Goal: Task Accomplishment & Management: Use online tool/utility

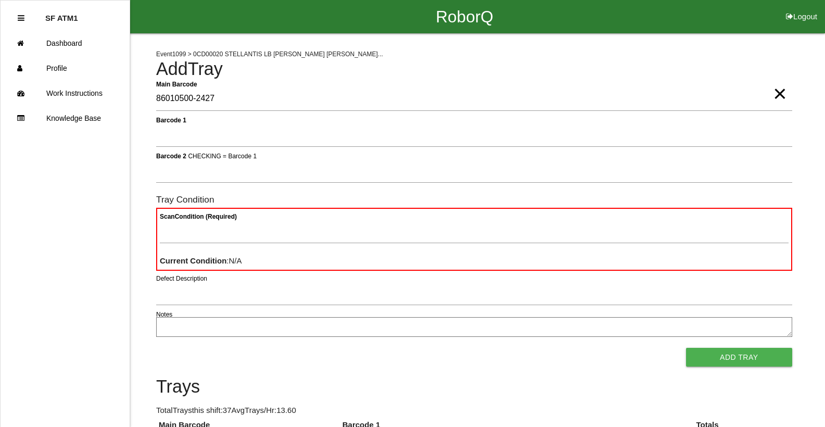
type Barcode "86010500-2427"
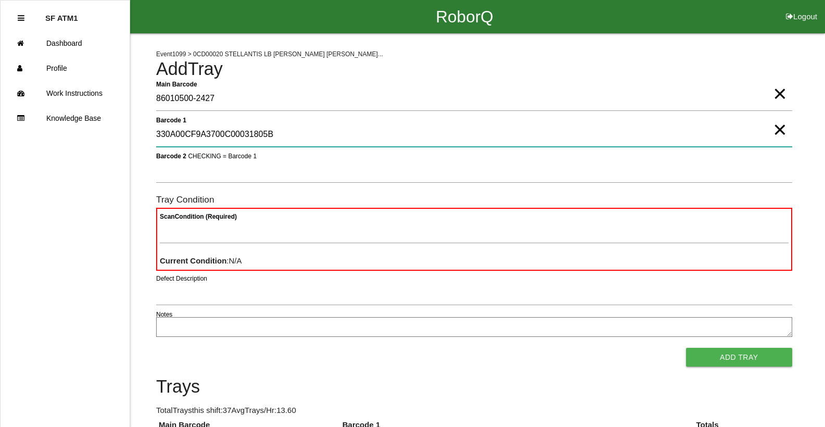
type 1 "330A00CF9A3700C00031805B"
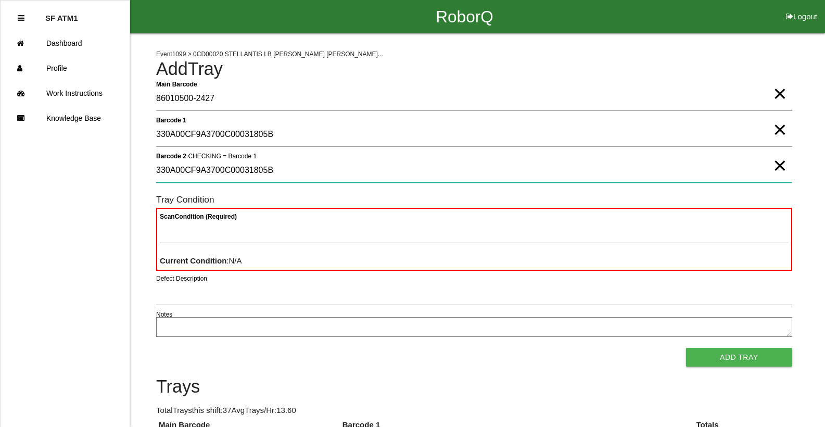
type 2 "330A00CF9A3700C00031805B"
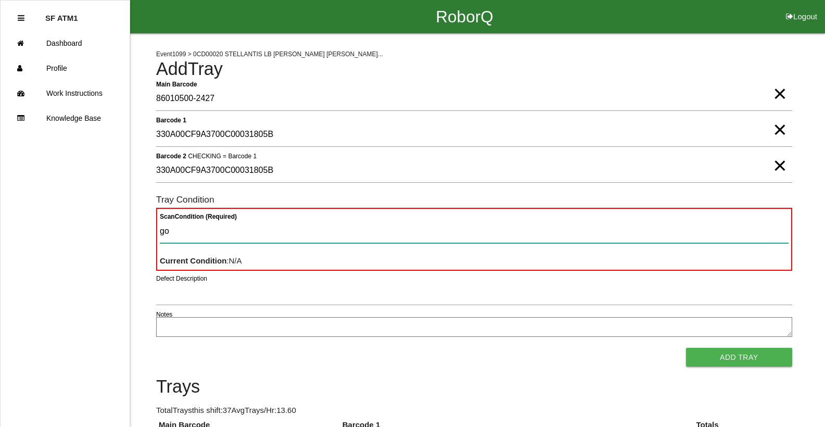
type Condition "goo"
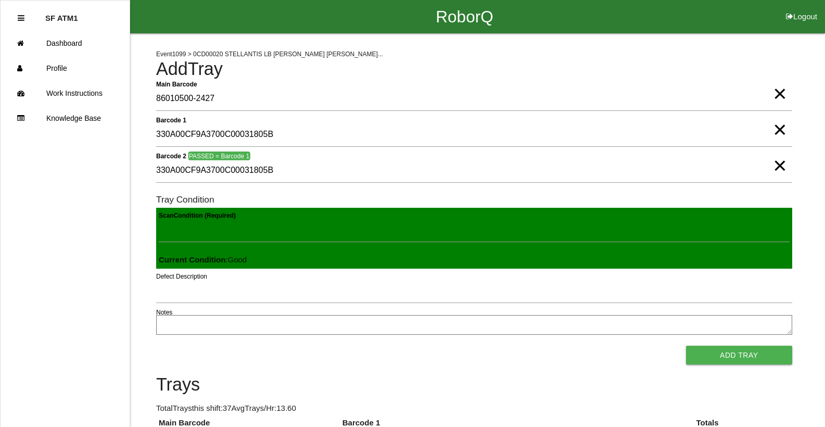
click button "Add Tray" at bounding box center [739, 355] width 106 height 19
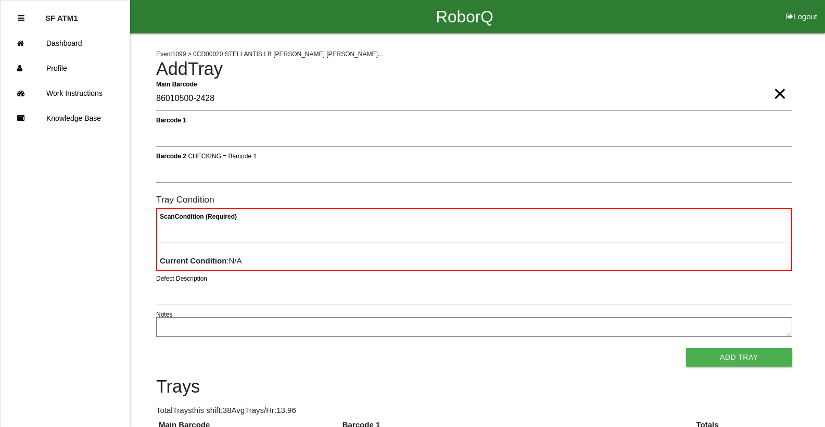
type Barcode "86010500-2428"
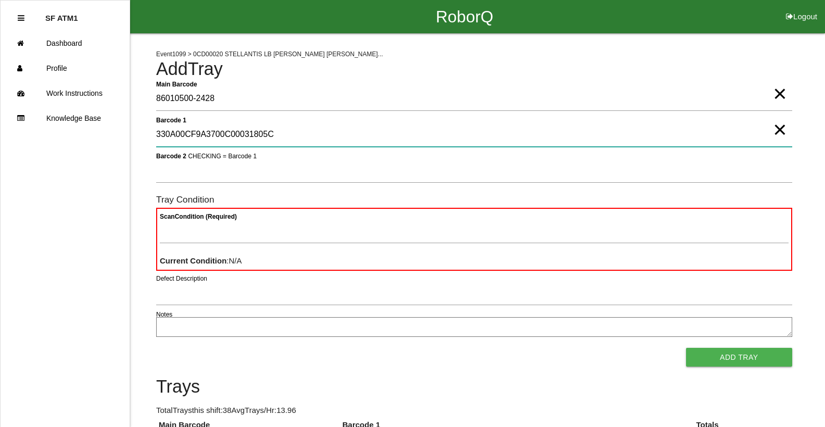
type 1 "330A00CF9A3700C00031805C"
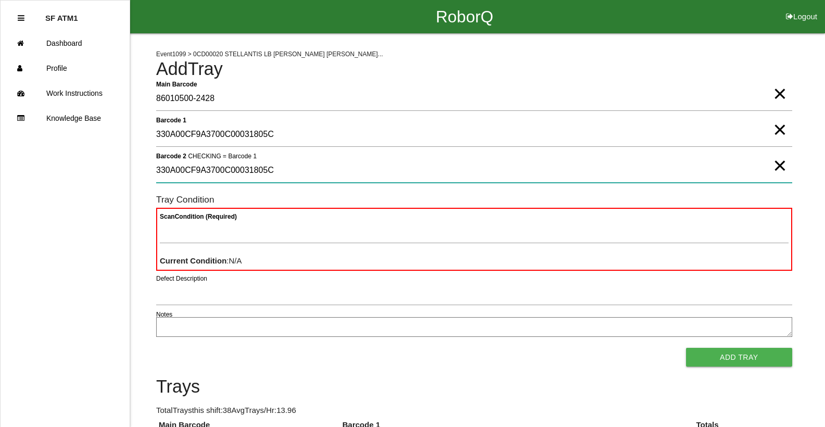
type 2 "330A00CF9A3700C00031805C"
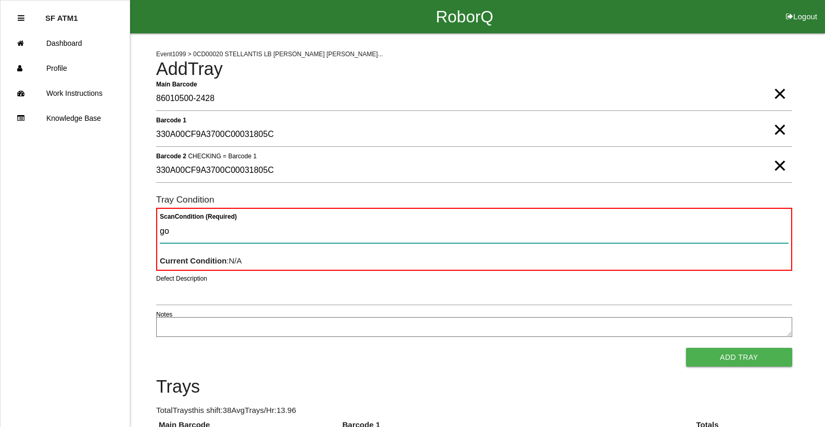
type Condition "goo"
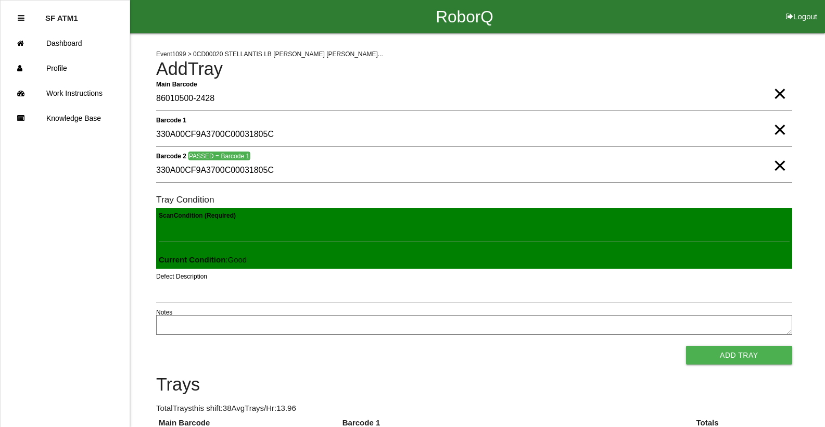
click at [686, 346] on button "Add Tray" at bounding box center [739, 355] width 106 height 19
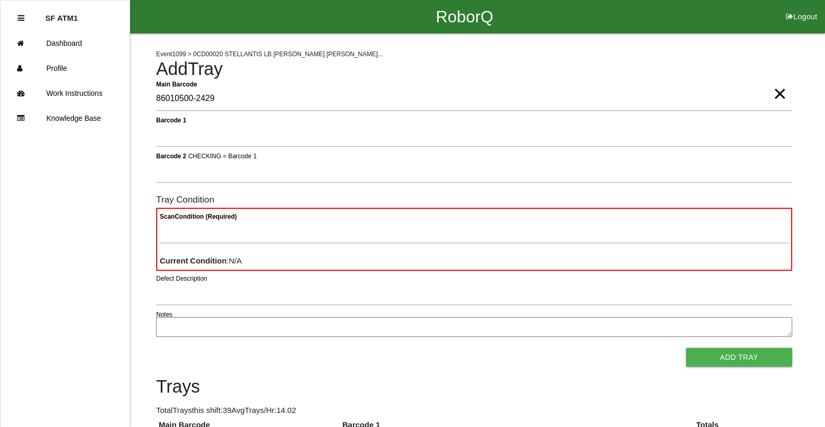
type Barcode "86010500-2429"
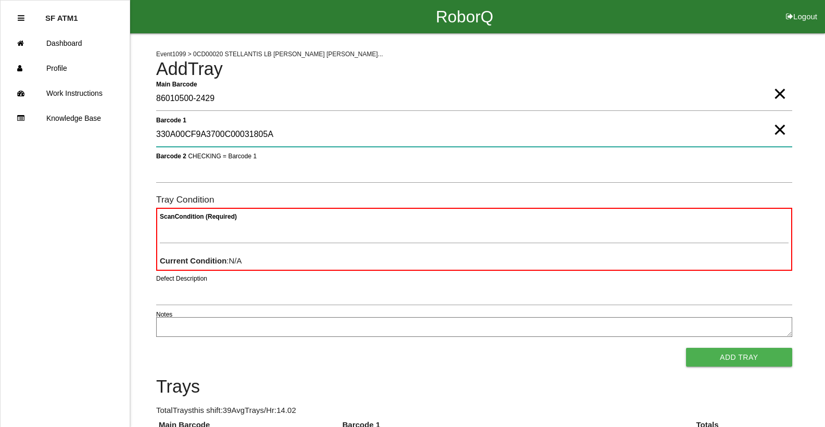
type 1 "330A00CF9A3700C00031805A"
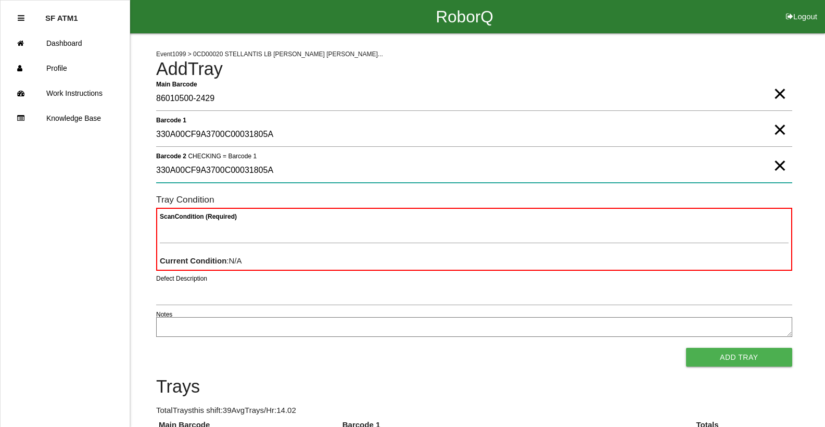
type 2 "330A00CF9A3700C00031805A"
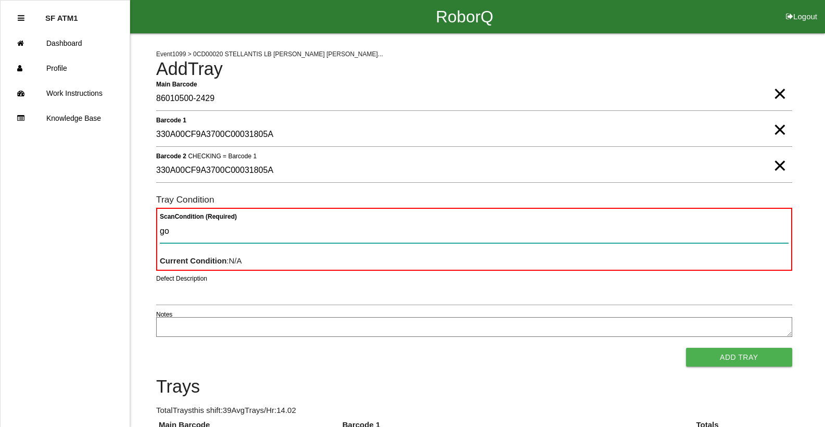
type Condition "goo"
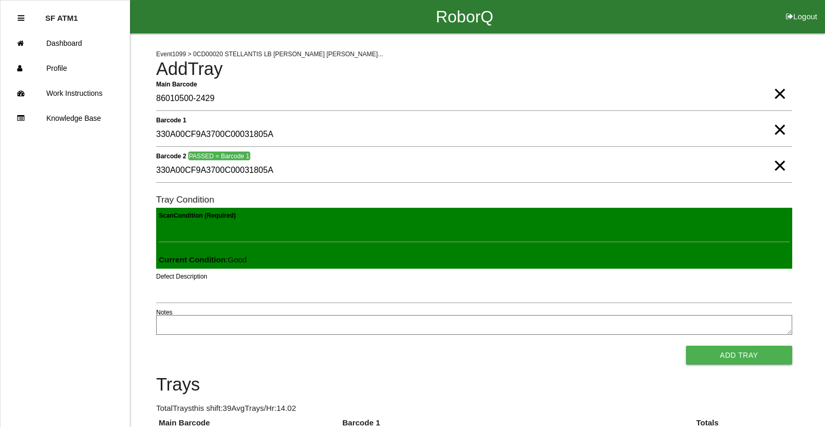
click at [686, 346] on button "Add Tray" at bounding box center [739, 355] width 106 height 19
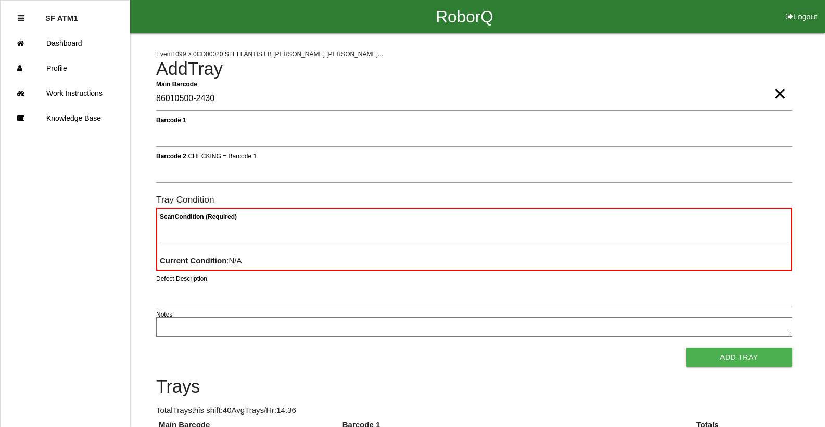
type Barcode "86010500-2430"
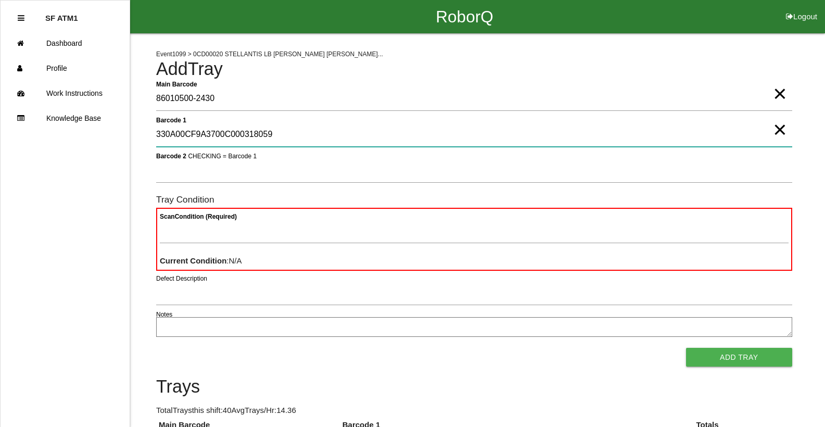
type 1 "330A00CF9A3700C000318059"
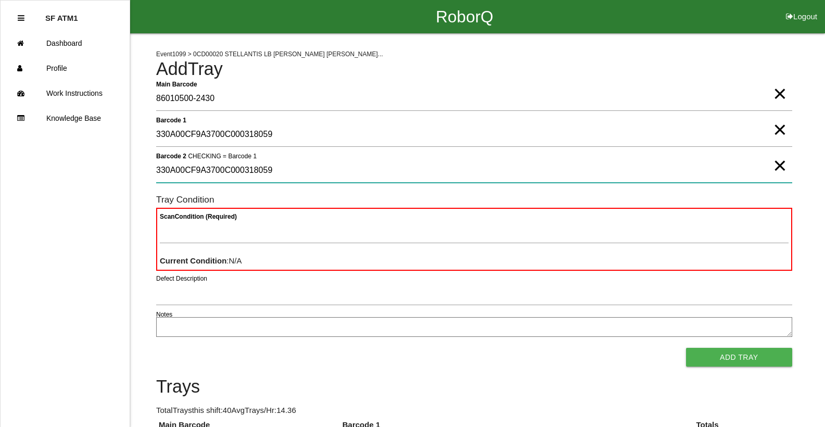
type 2 "330A00CF9A3700C000318059"
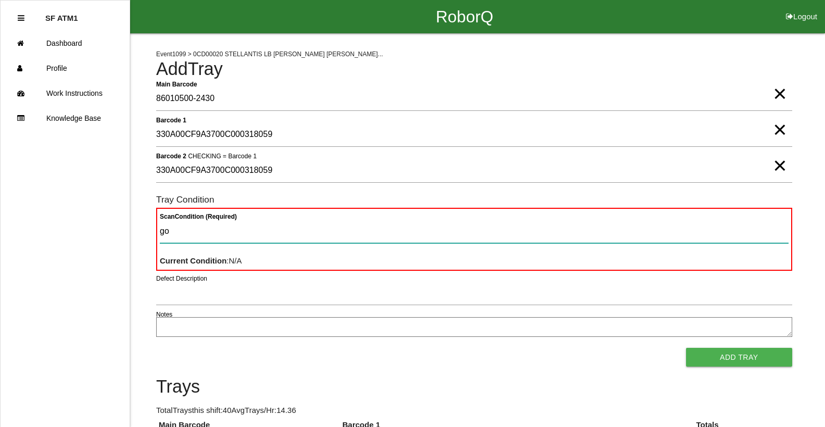
type Condition "goo"
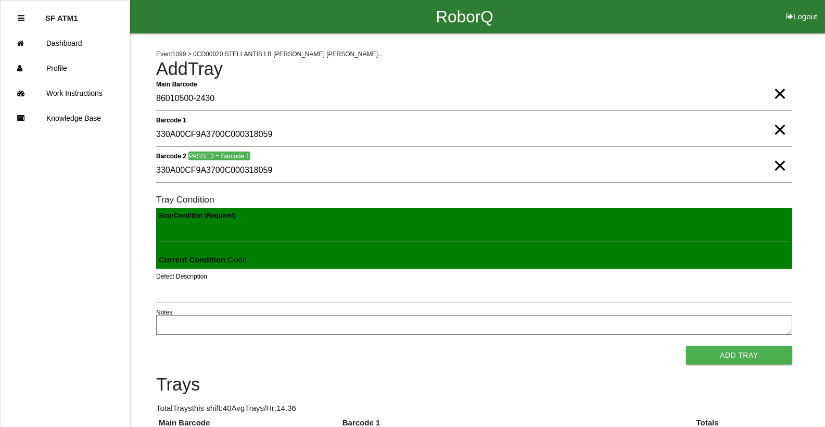
click at [686, 346] on button "Add Tray" at bounding box center [739, 355] width 106 height 19
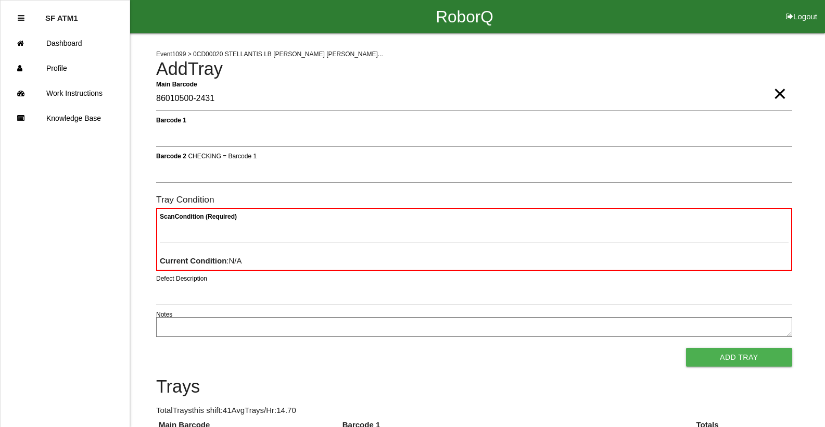
type Barcode "86010500-2431"
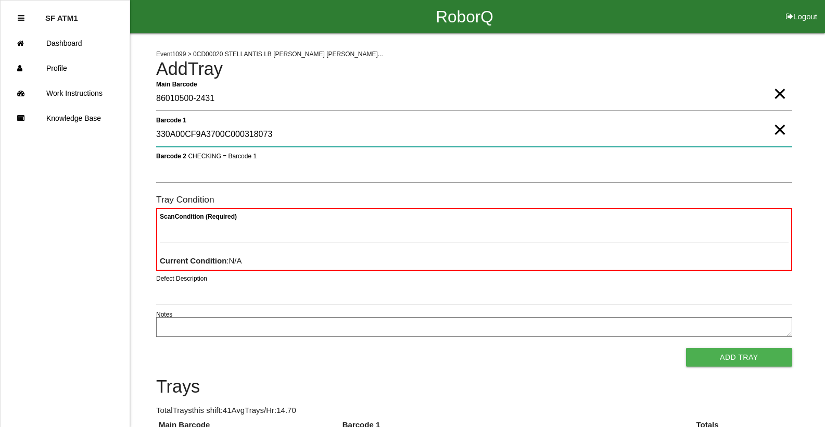
type 1 "330A00CF9A3700C000318073"
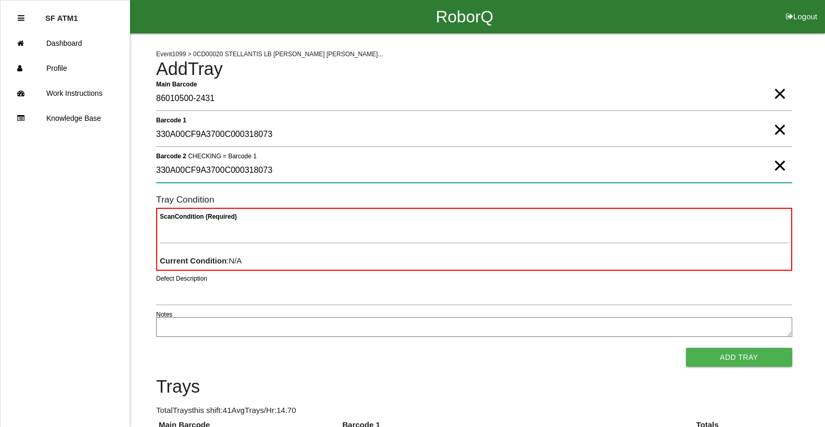
type 2 "330A00CF9A3700C000318073"
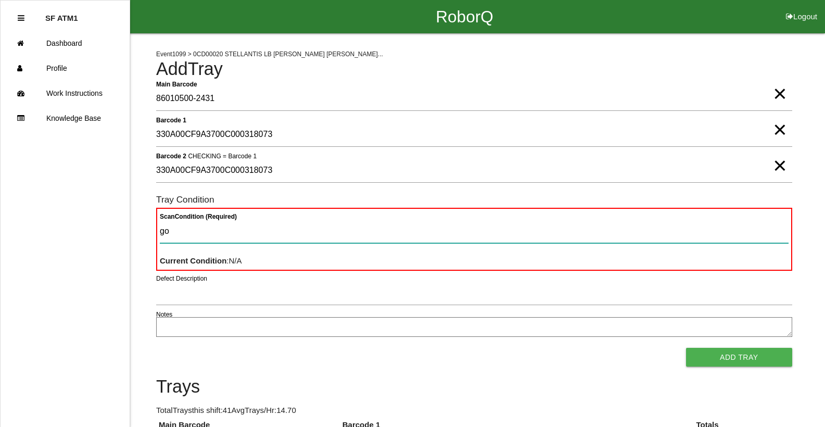
type Condition "goo"
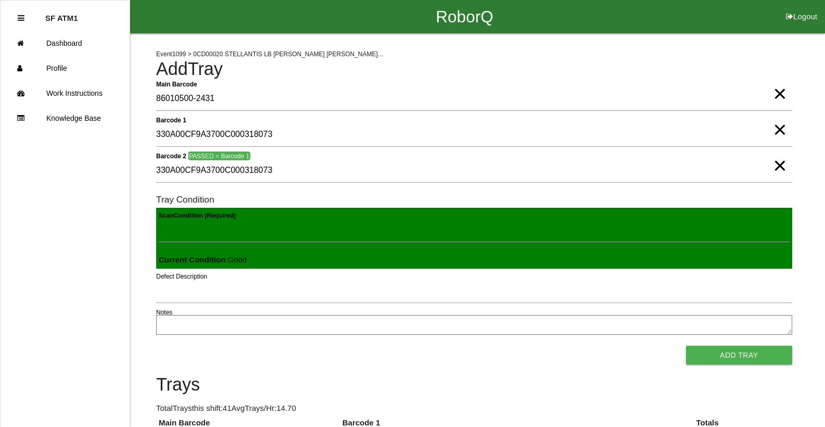
click at [686, 346] on button "Add Tray" at bounding box center [739, 355] width 106 height 19
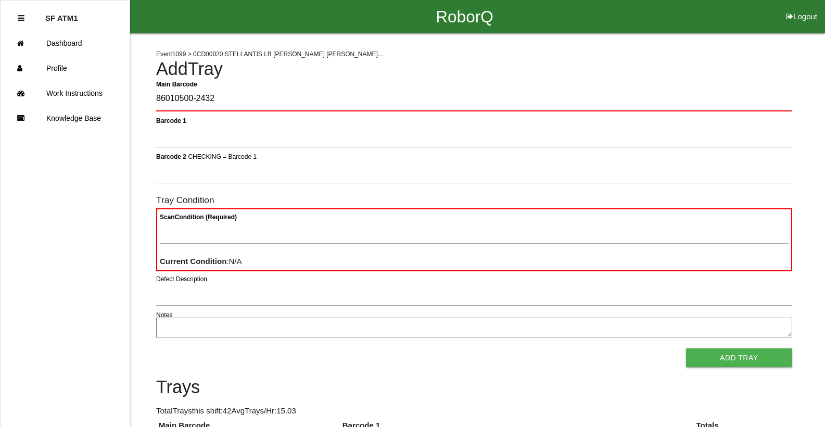
type Barcode "86010500-2432"
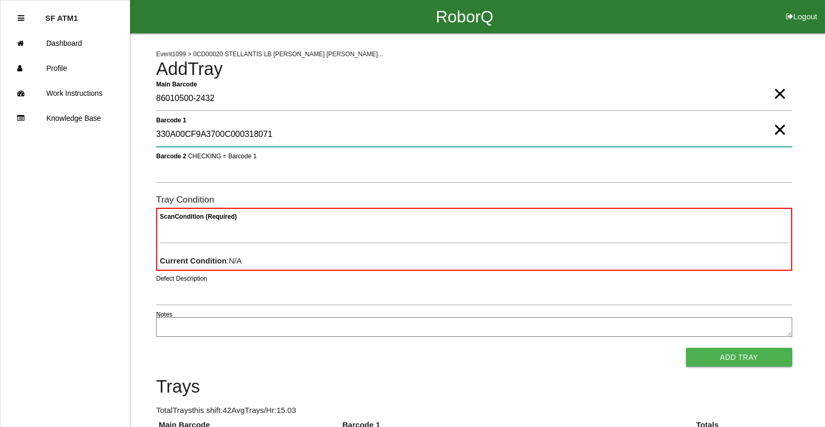
type 1 "330A00CF9A3700C000318071"
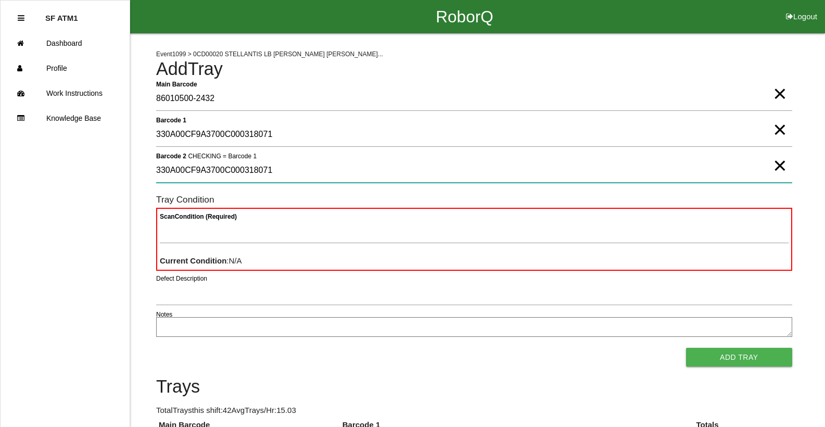
type 2 "330A00CF9A3700C000318071"
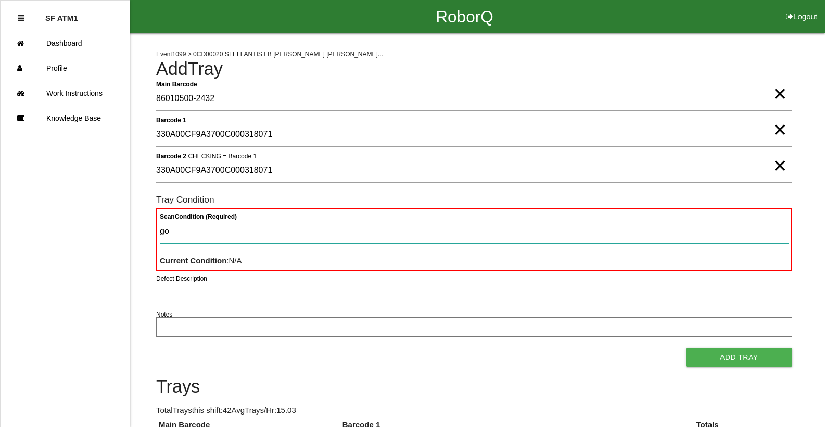
type Condition "goo"
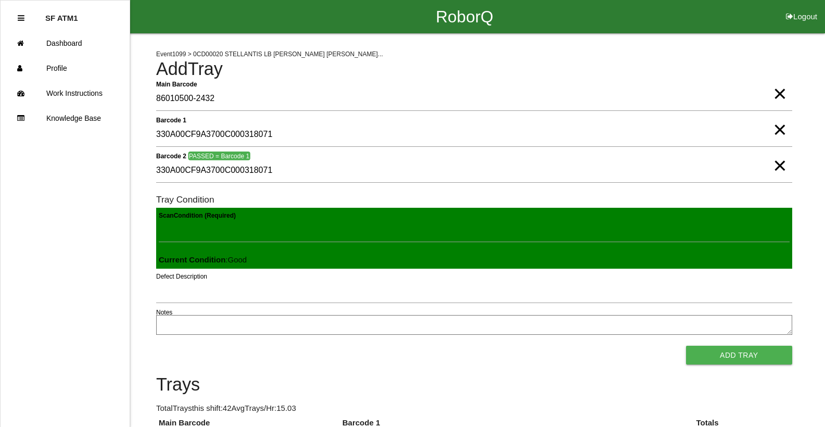
click at [686, 346] on button "Add Tray" at bounding box center [739, 355] width 106 height 19
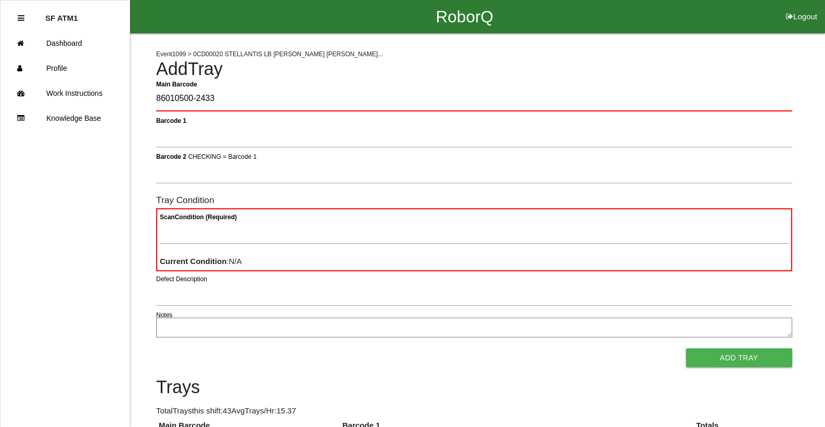
type Barcode "86010500-2433"
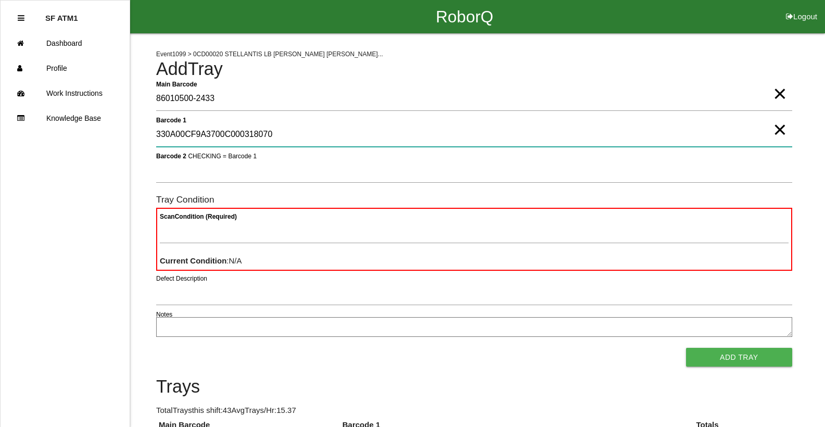
type 1 "330A00CF9A3700C000318070"
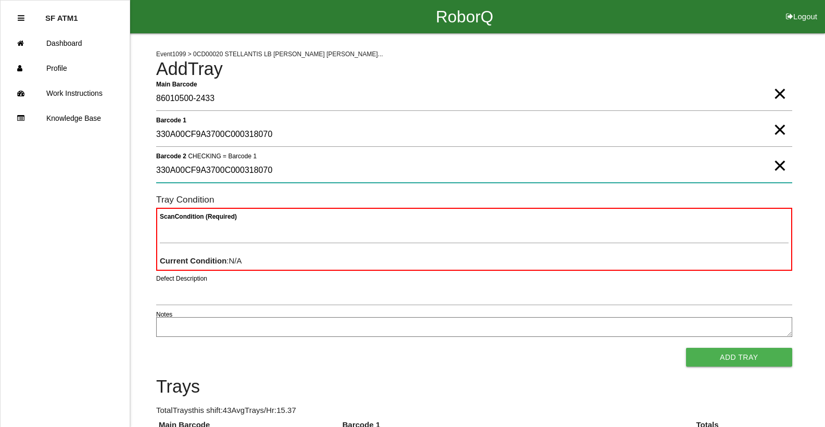
type 2 "330A00CF9A3700C000318070"
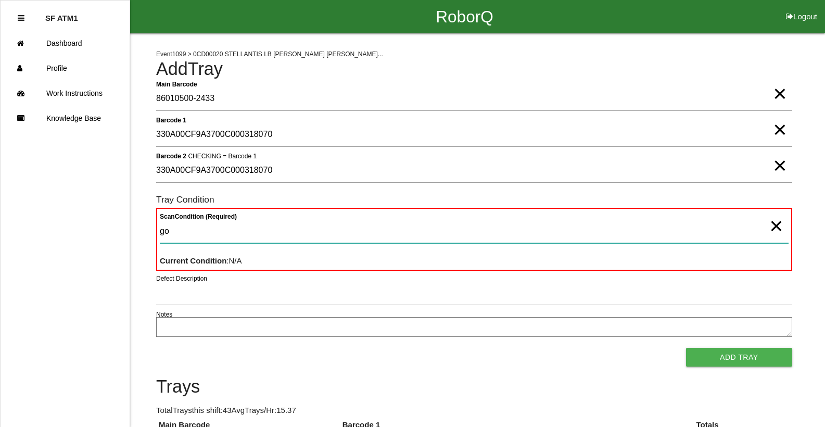
type Condition "goo"
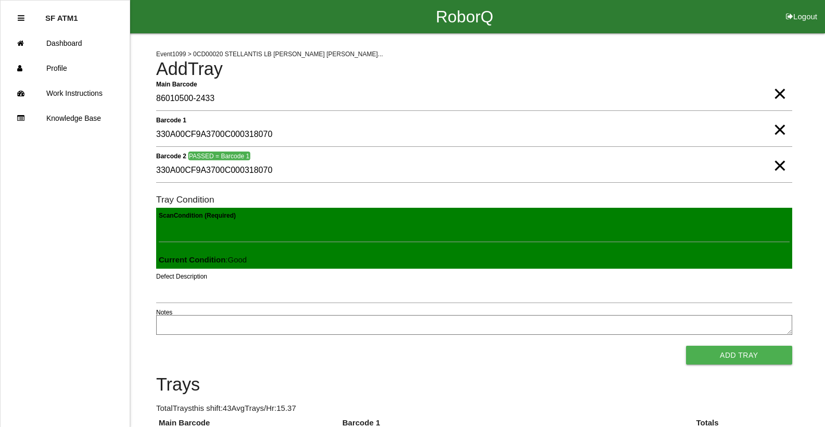
click at [686, 346] on button "Add Tray" at bounding box center [739, 355] width 106 height 19
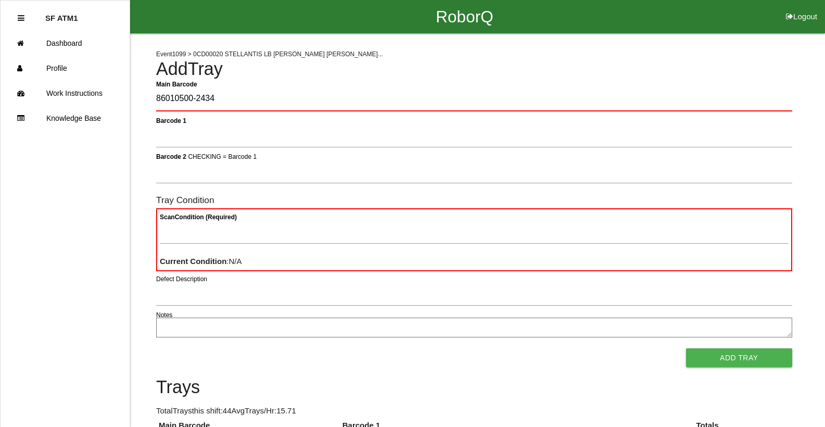
type Barcode "86010500-2434"
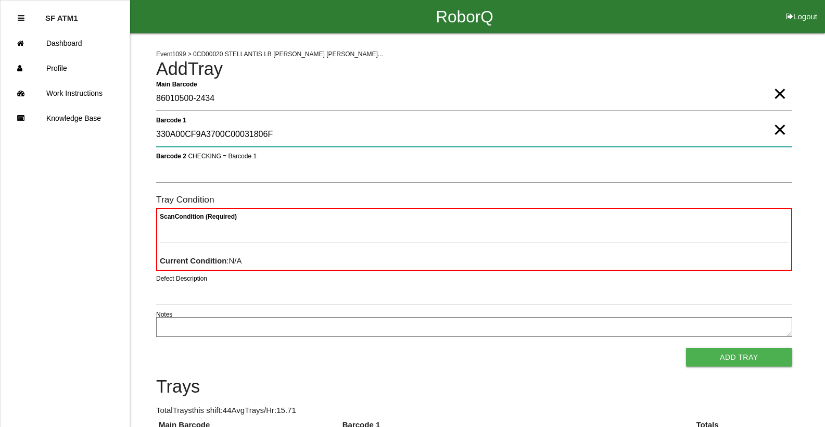
type 1 "330A00CF9A3700C00031806F"
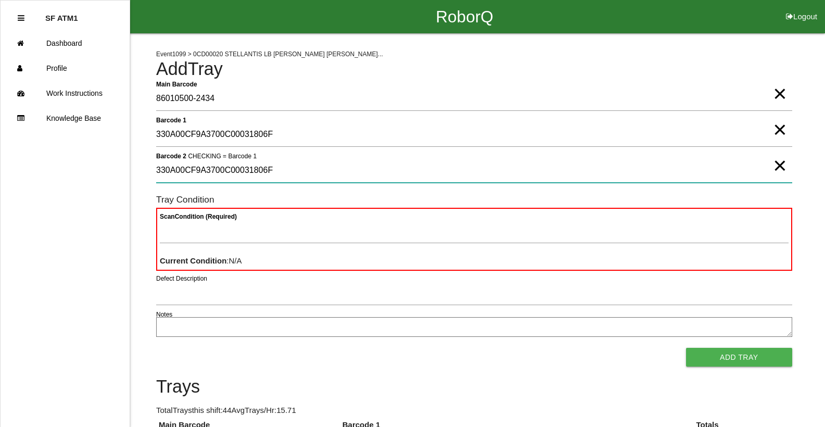
type 2 "330A00CF9A3700C00031806F"
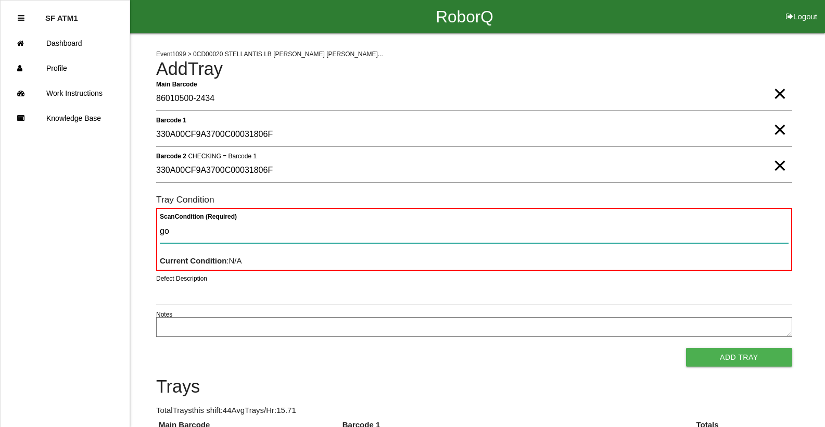
type Condition "goo"
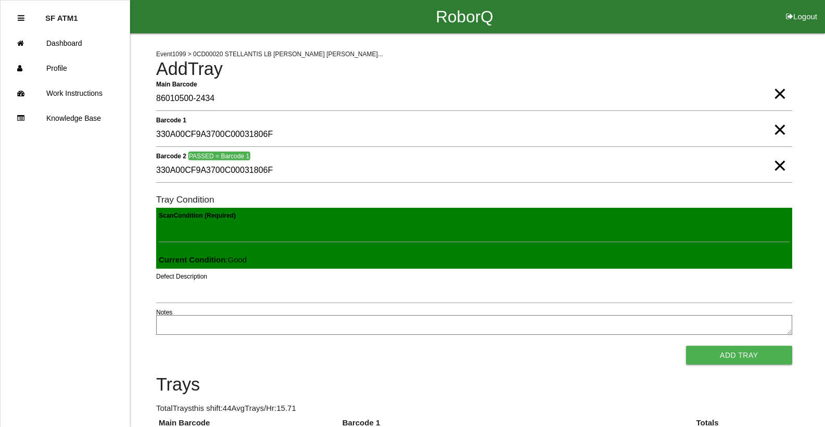
click at [686, 346] on button "Add Tray" at bounding box center [739, 355] width 106 height 19
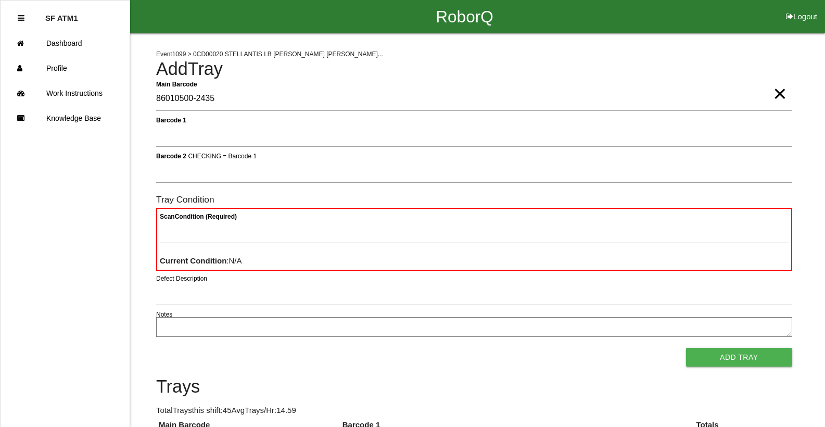
type Barcode "86010500-2435"
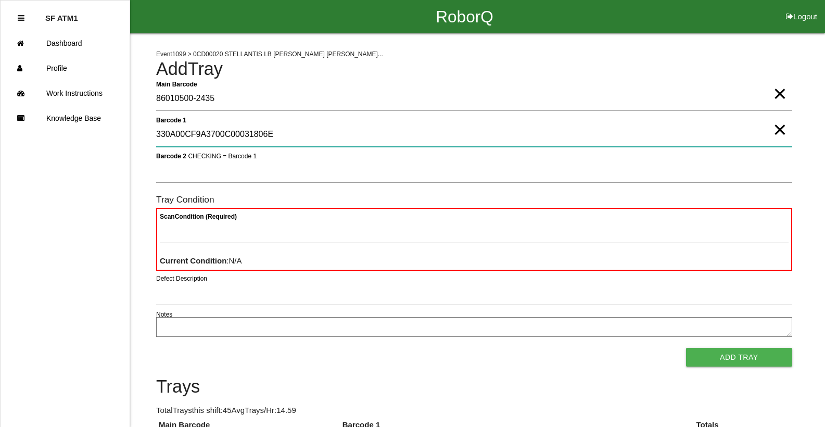
type 1 "330A00CF9A3700C00031806E"
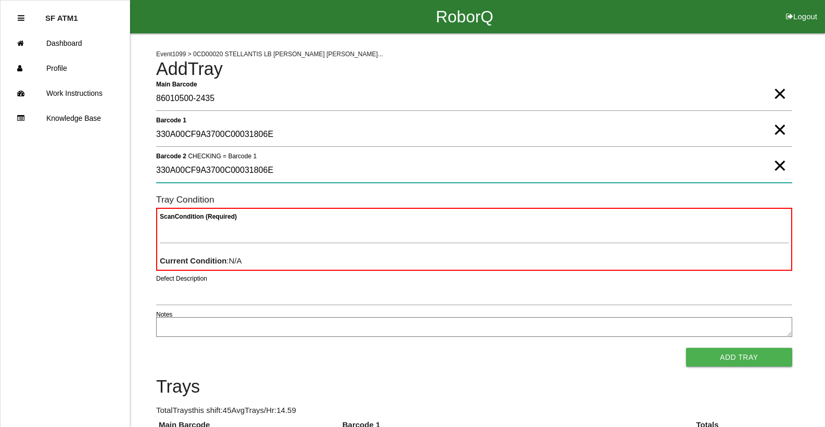
type 2 "330A00CF9A3700C00031806E"
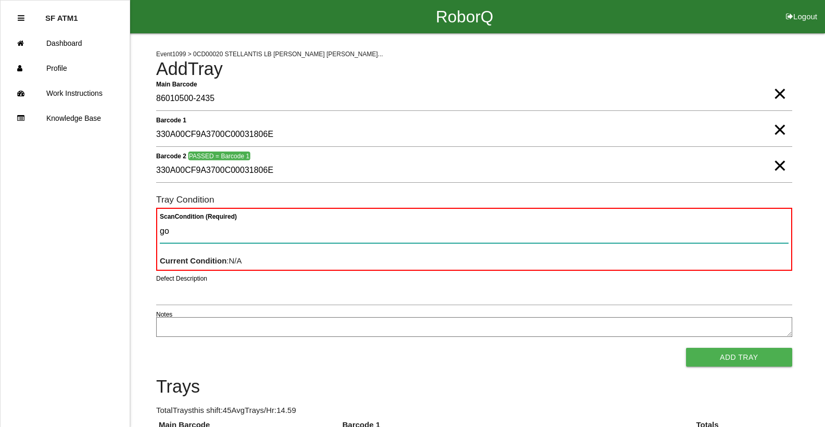
type Condition "goo"
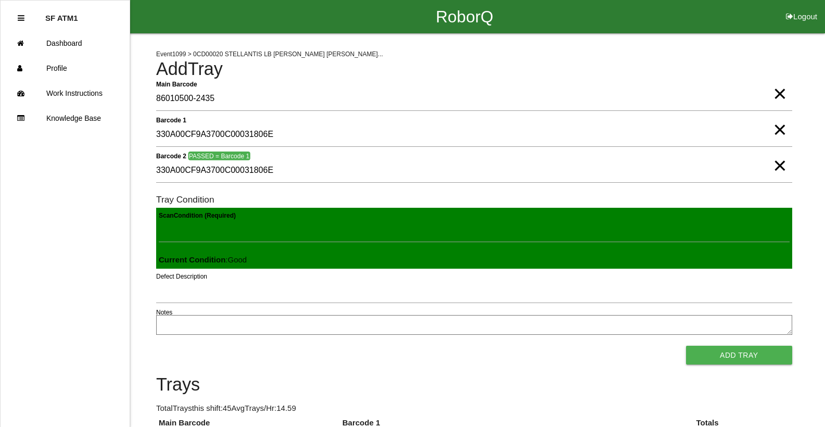
click at [686, 346] on button "Add Tray" at bounding box center [739, 355] width 106 height 19
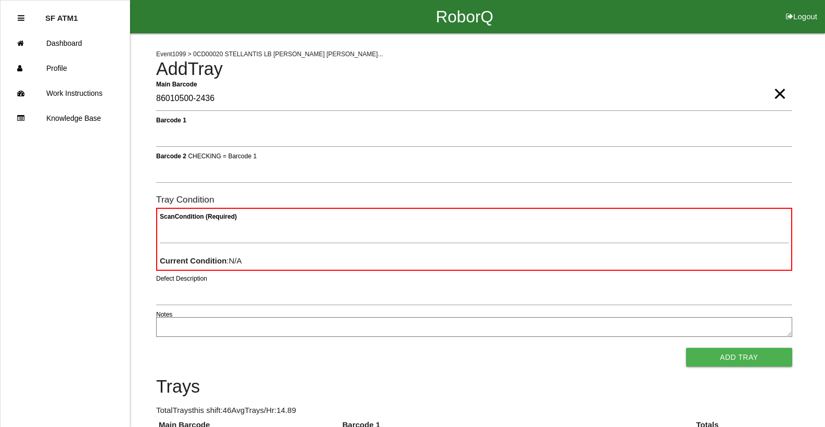
type Barcode "86010500-2436"
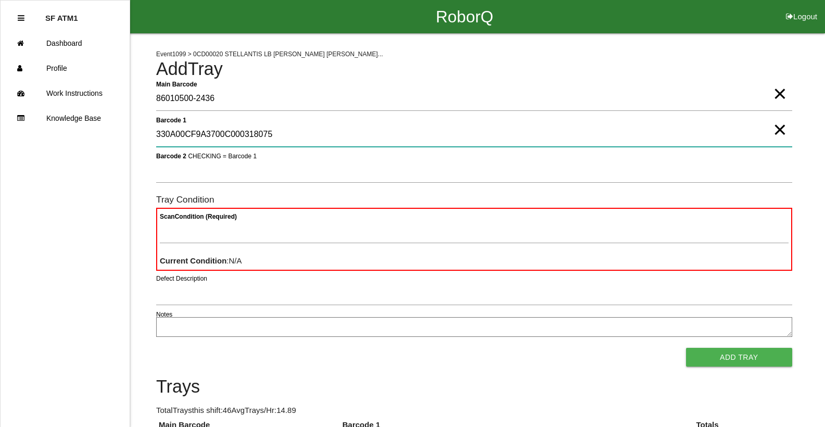
type 1 "330A00CF9A3700C000318075"
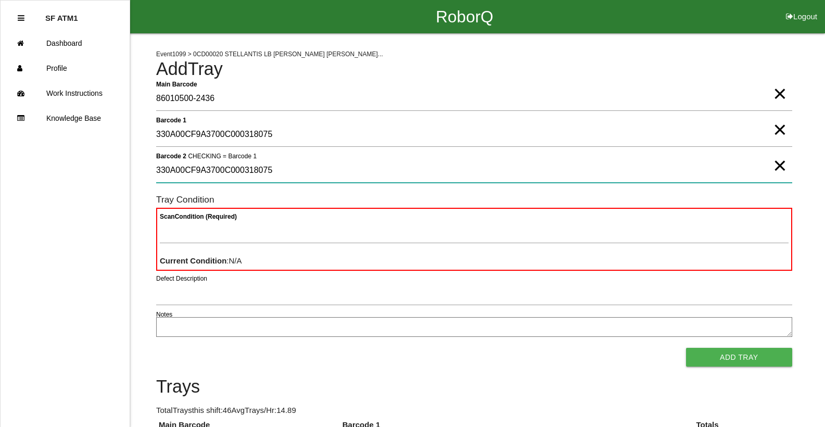
type 2 "330A00CF9A3700C000318075"
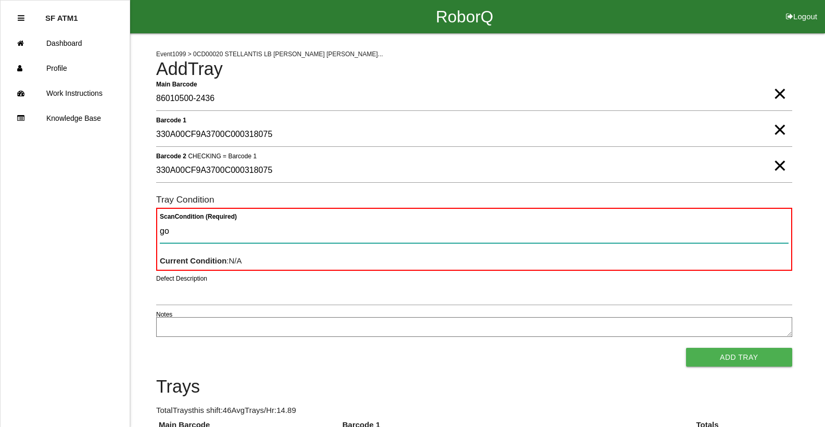
type Condition "goo"
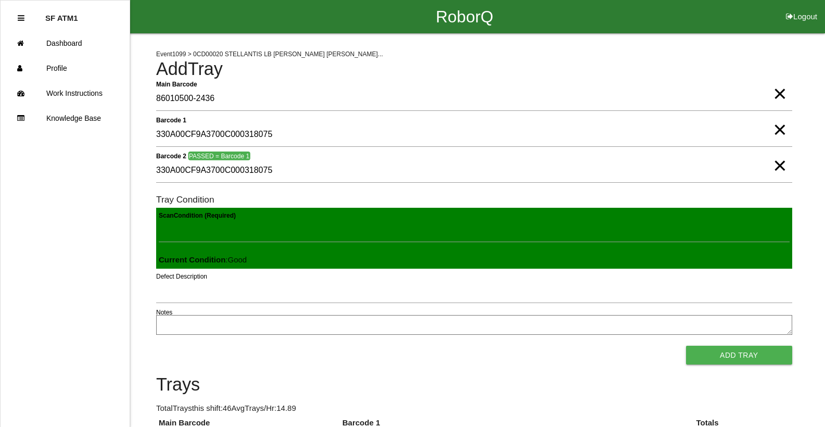
click at [686, 346] on button "Add Tray" at bounding box center [739, 355] width 106 height 19
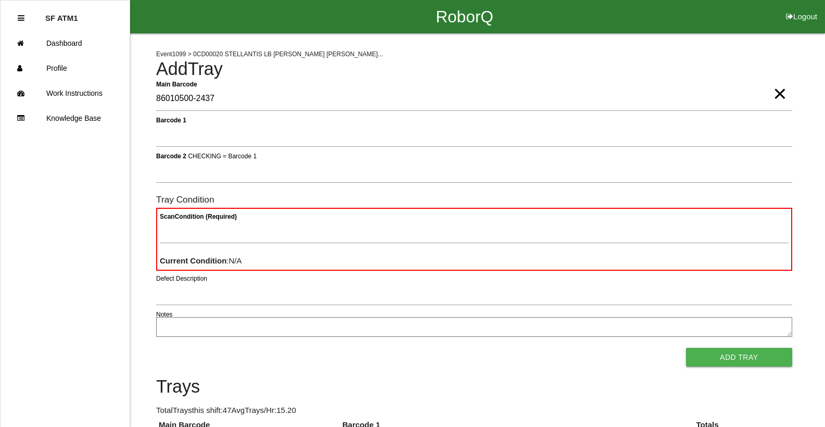
type Barcode "86010500-2437"
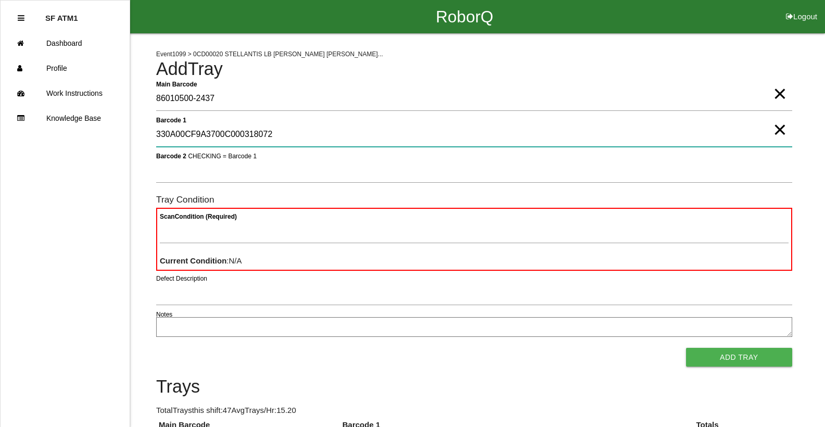
type 1 "330A00CF9A3700C000318072"
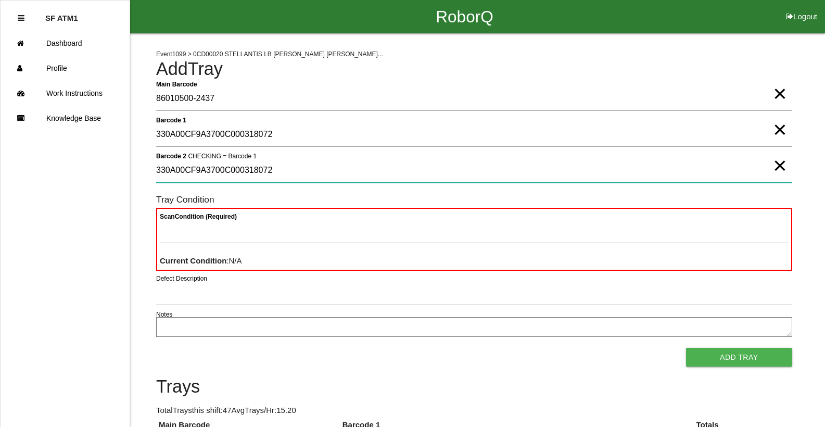
type 2 "330A00CF9A3700C000318072"
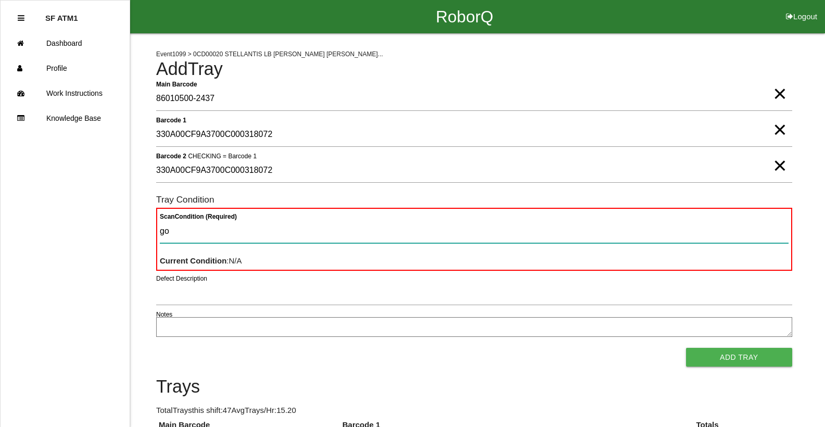
type Condition "goo"
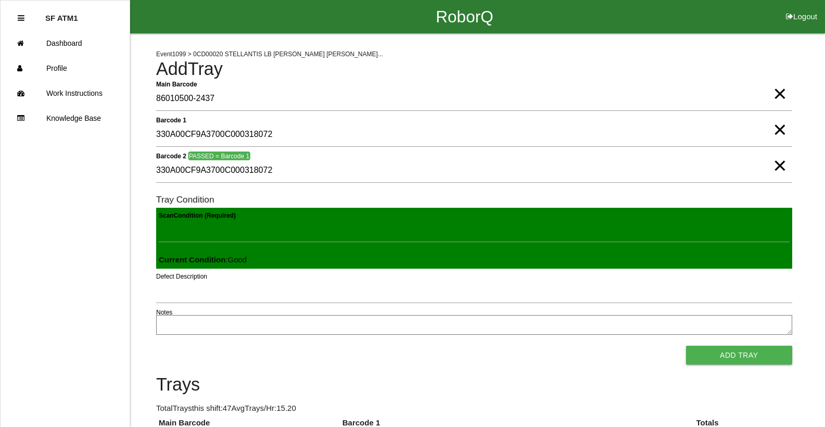
click at [686, 346] on button "Add Tray" at bounding box center [739, 355] width 106 height 19
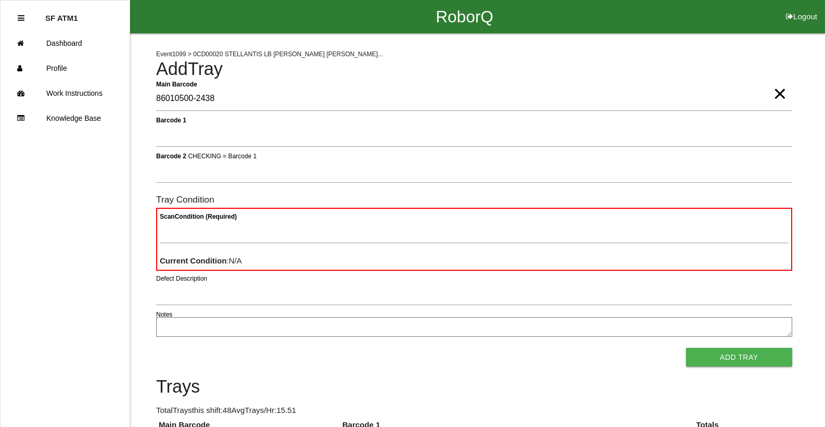
type Barcode "86010500-2438"
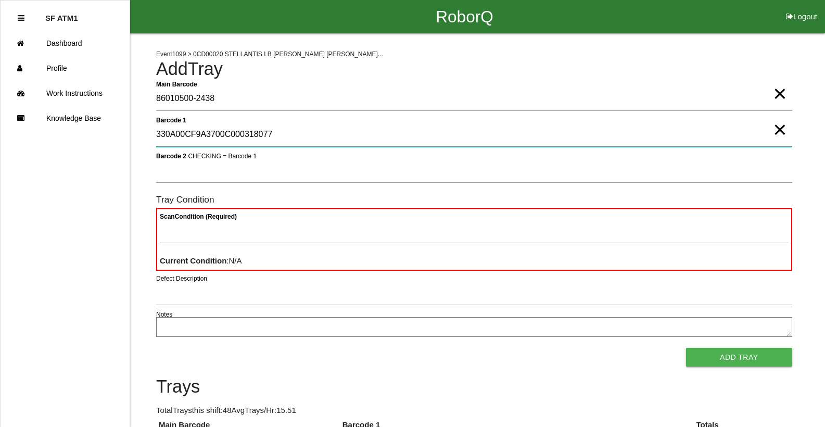
type 1 "330A00CF9A3700C000318077"
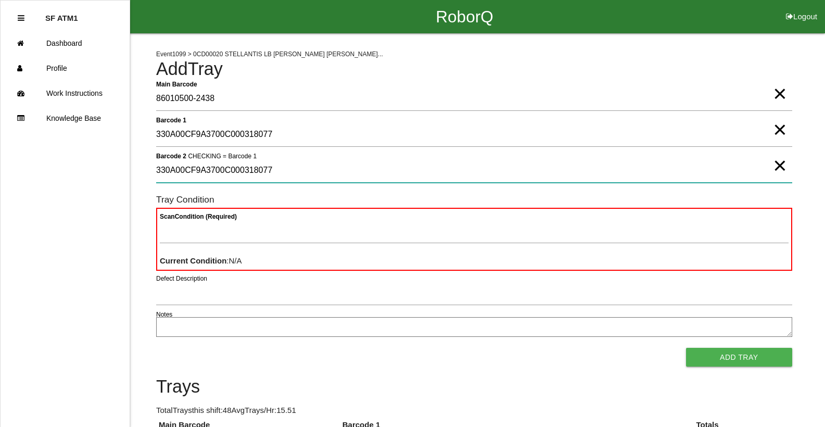
type 2 "330A00CF9A3700C000318077"
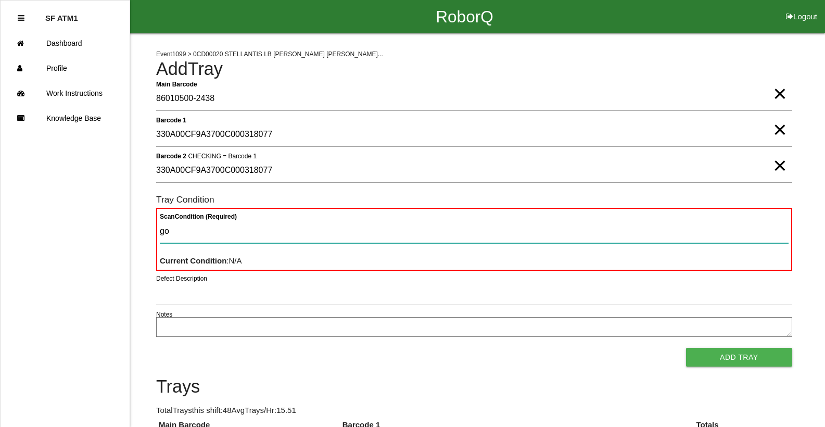
type Condition "goo"
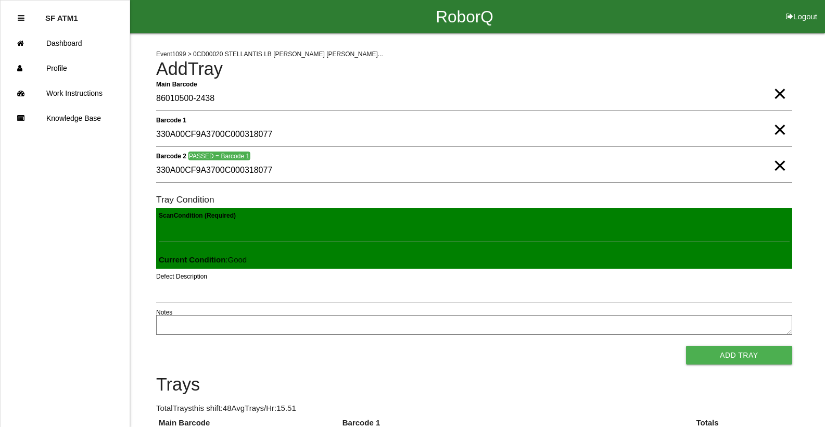
click at [686, 346] on button "Add Tray" at bounding box center [739, 355] width 106 height 19
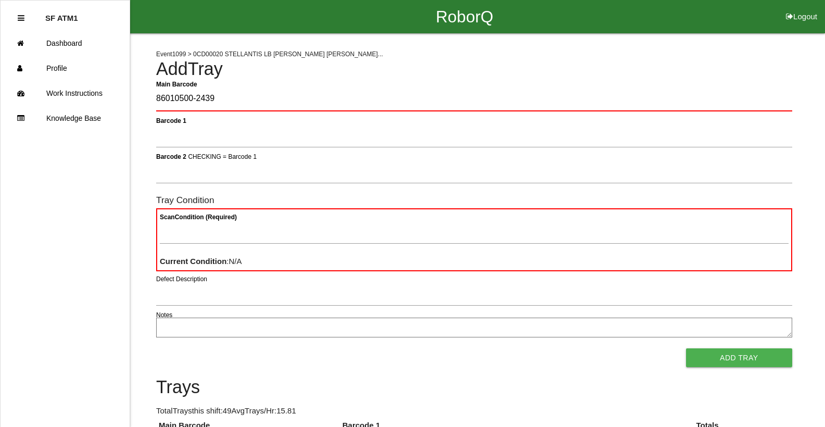
type Barcode "86010500-2439"
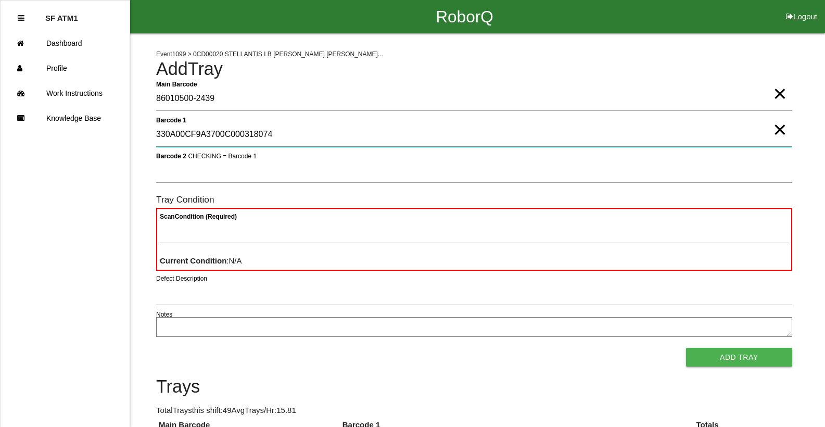
type 1 "330A00CF9A3700C000318074"
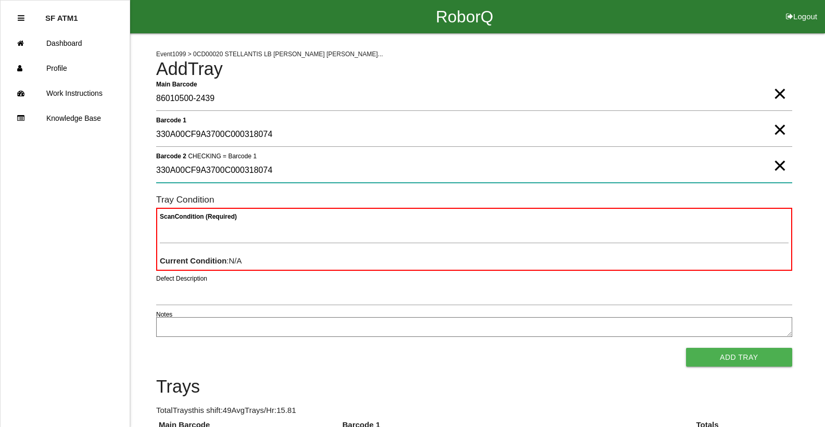
type 2 "330A00CF9A3700C000318074"
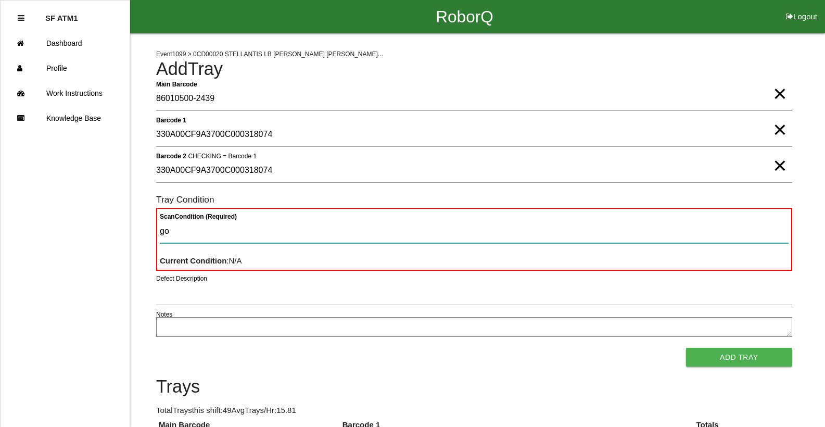
type Condition "goo"
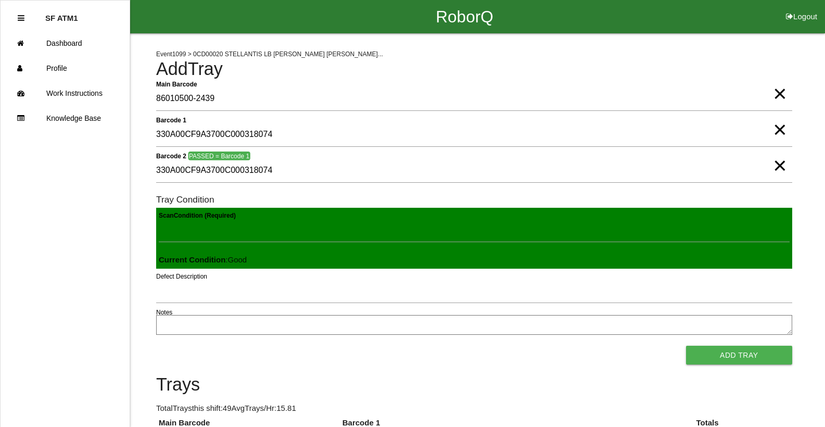
click at [686, 346] on button "Add Tray" at bounding box center [739, 355] width 106 height 19
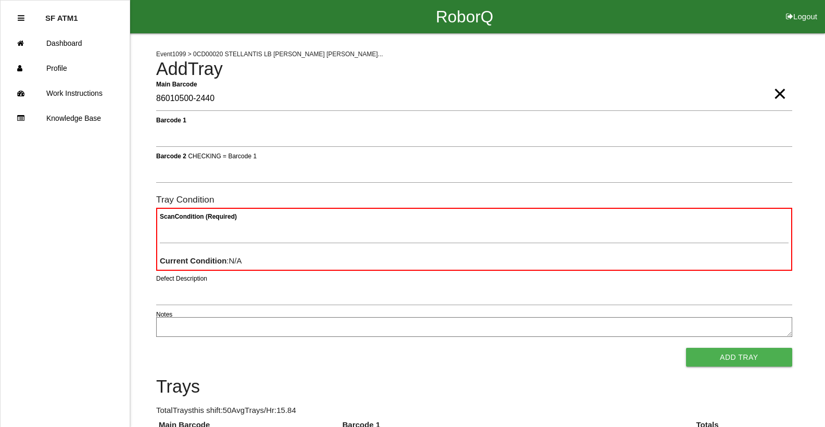
type Barcode "86010500-2440"
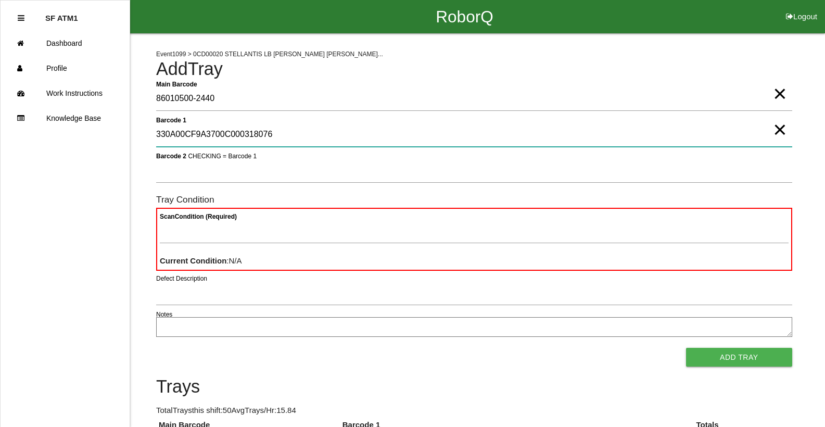
type 1 "330A00CF9A3700C000318076"
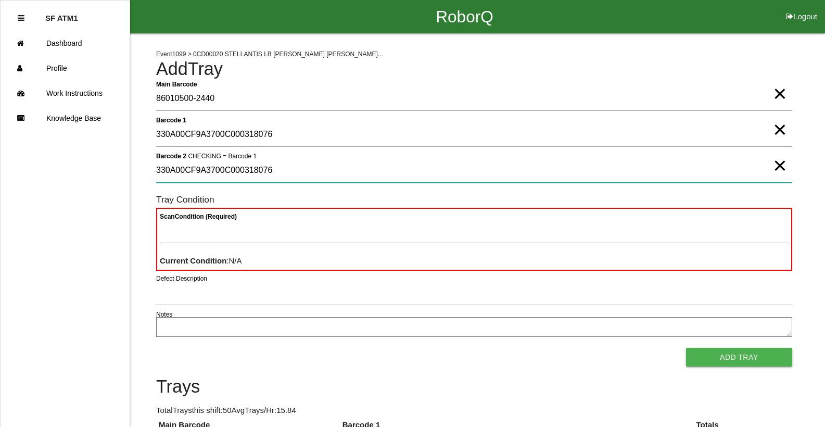
type 2 "330A00CF9A3700C000318076"
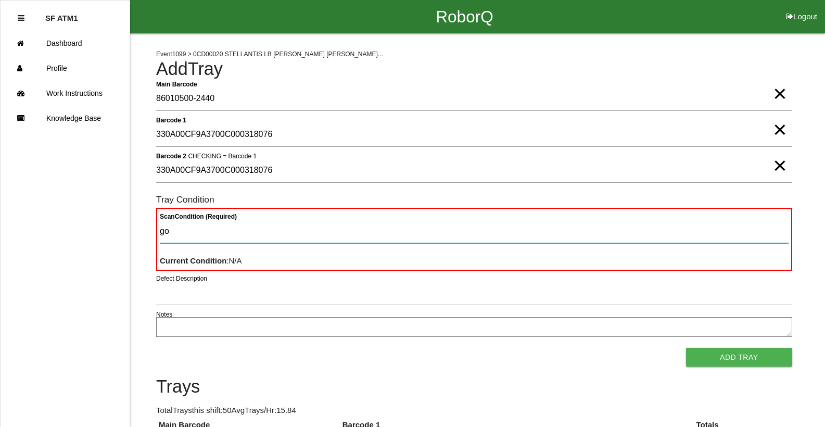
type Condition "goo"
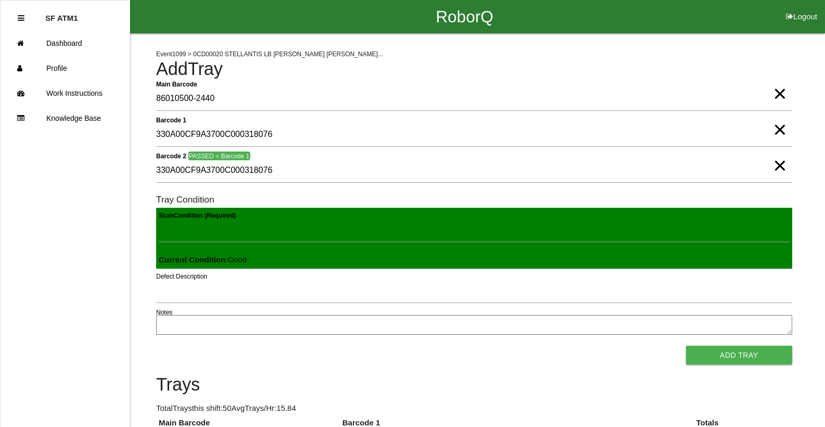
click at [686, 346] on button "Add Tray" at bounding box center [739, 355] width 106 height 19
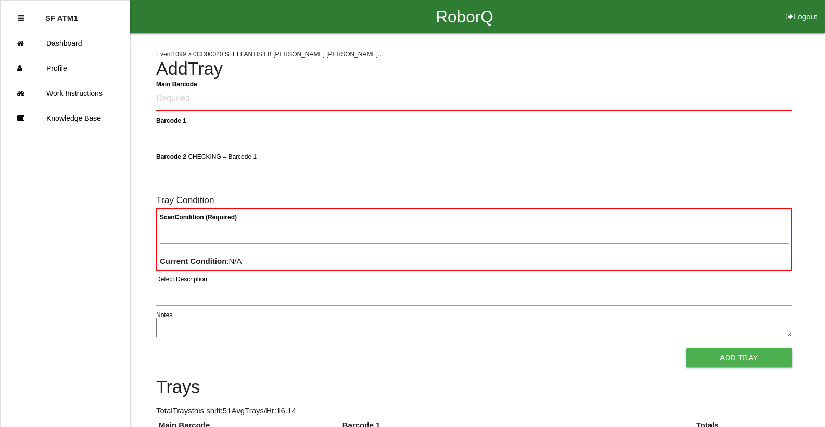
click at [187, 6] on div "RoborQ Logout" at bounding box center [464, 16] width 721 height 33
